Goal: Information Seeking & Learning: Compare options

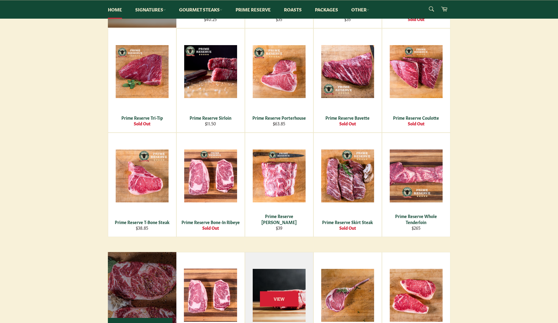
scroll to position [631, 0]
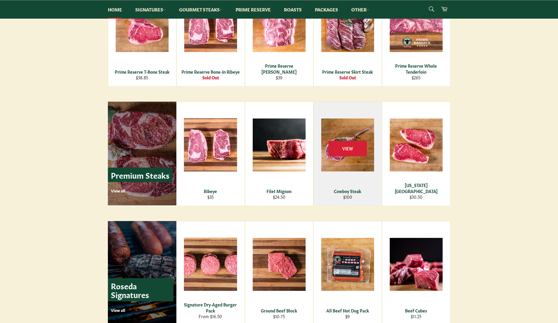
click at [348, 176] on div "View" at bounding box center [348, 154] width 68 height 104
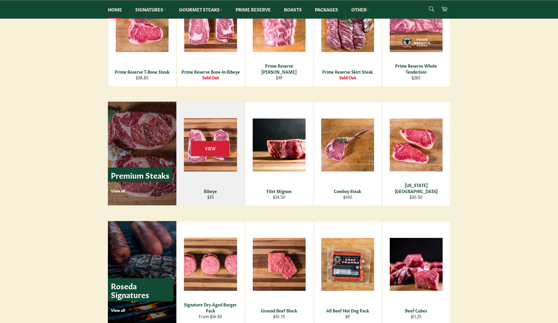
click at [224, 184] on div "View" at bounding box center [210, 154] width 68 height 104
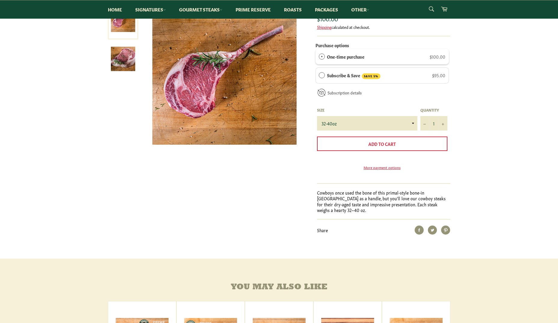
scroll to position [30, 0]
